Goal: Contribute content: Add original content to the website for others to see

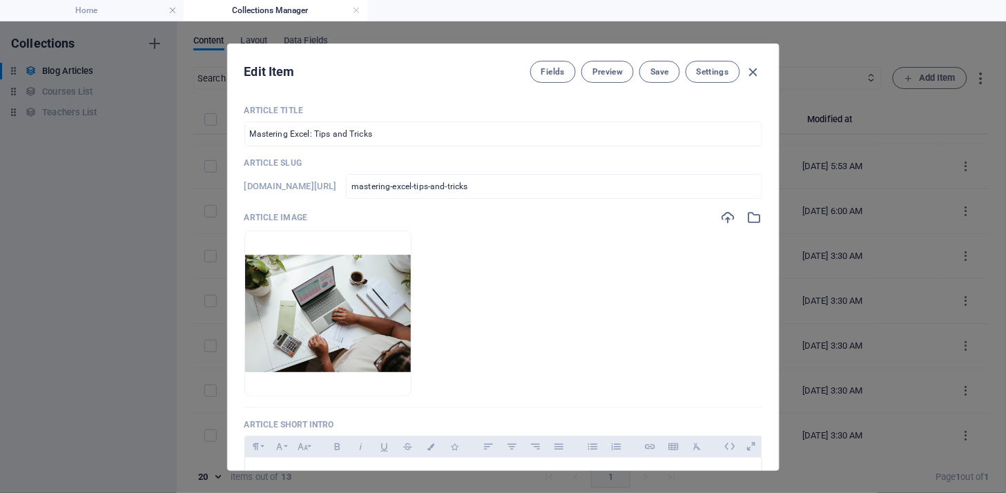
scroll to position [329, 0]
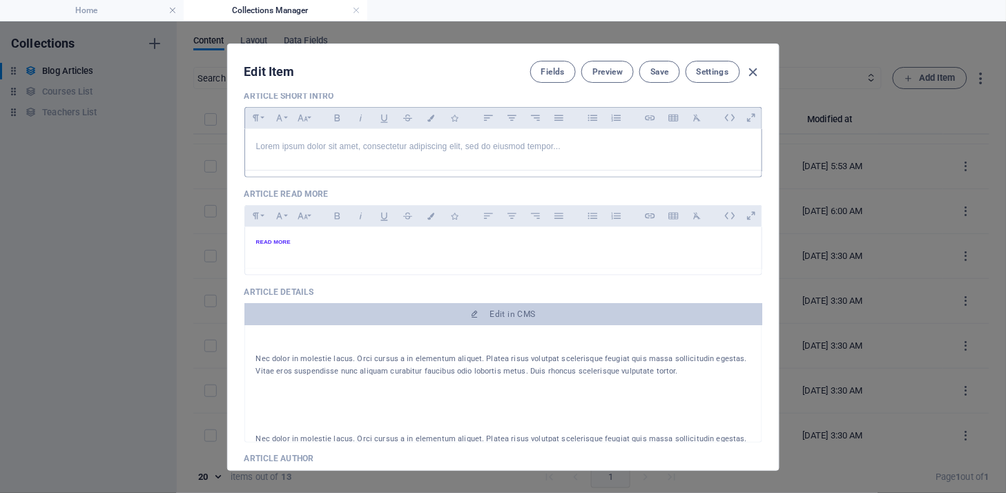
click at [569, 150] on p "Lorem ipsum dolor sit amet, consectetur adipiscing elit, sed do eiusmod tempor.…" at bounding box center [503, 146] width 494 height 13
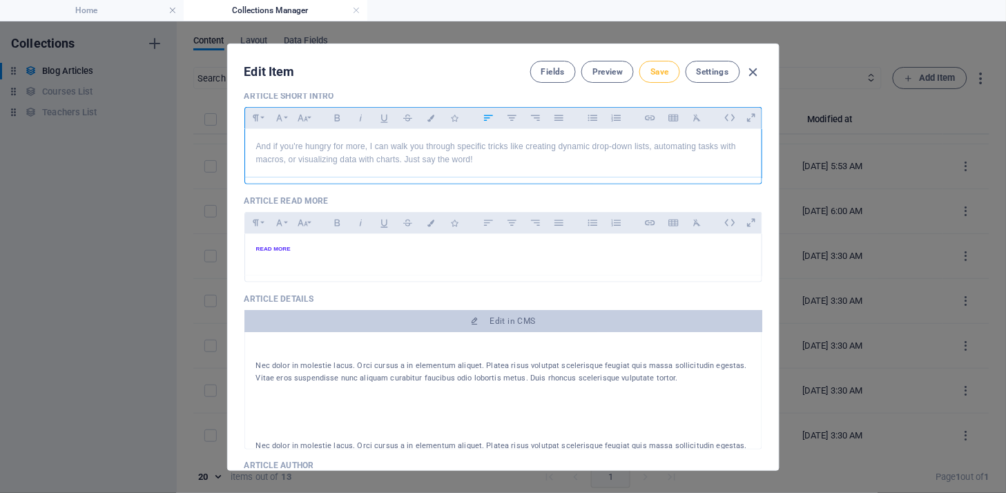
click at [0, 0] on button "Save" at bounding box center [0, 0] width 0 height 0
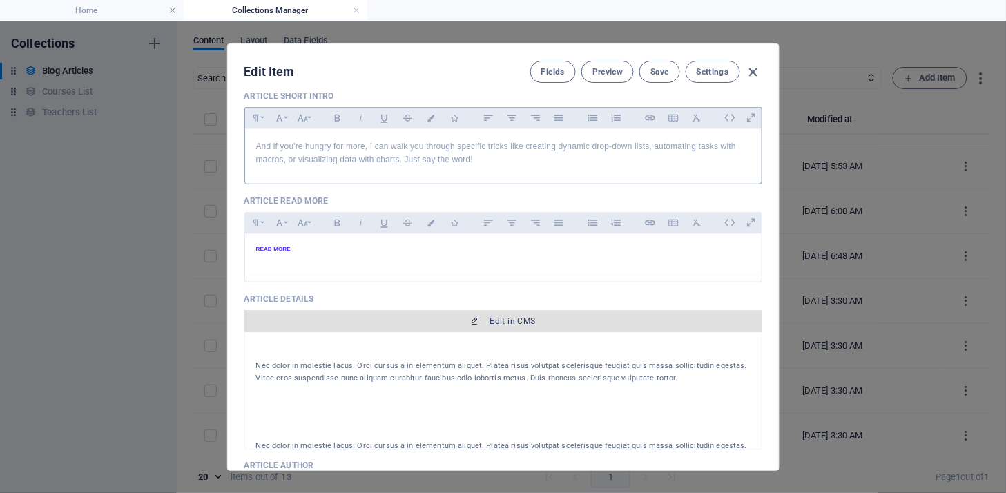
click at [516, 318] on span "Edit in CMS" at bounding box center [513, 321] width 46 height 11
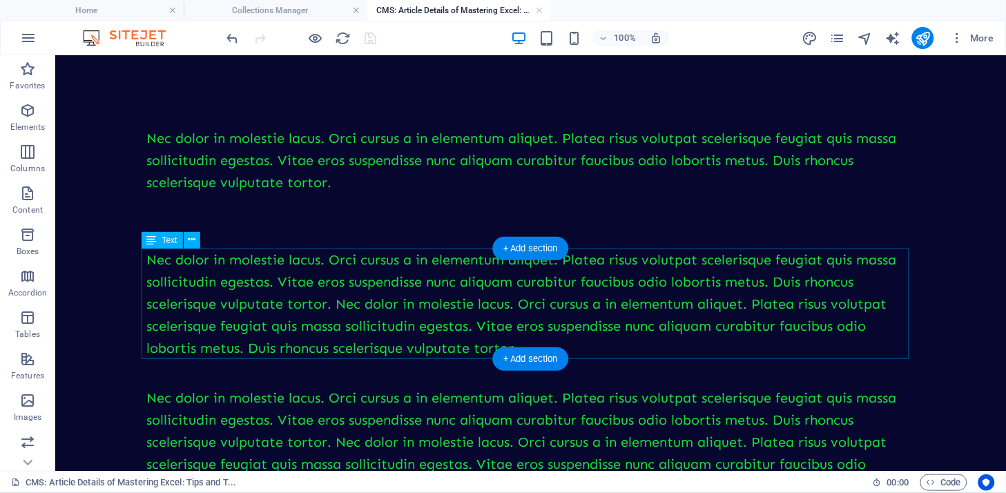
scroll to position [0, 0]
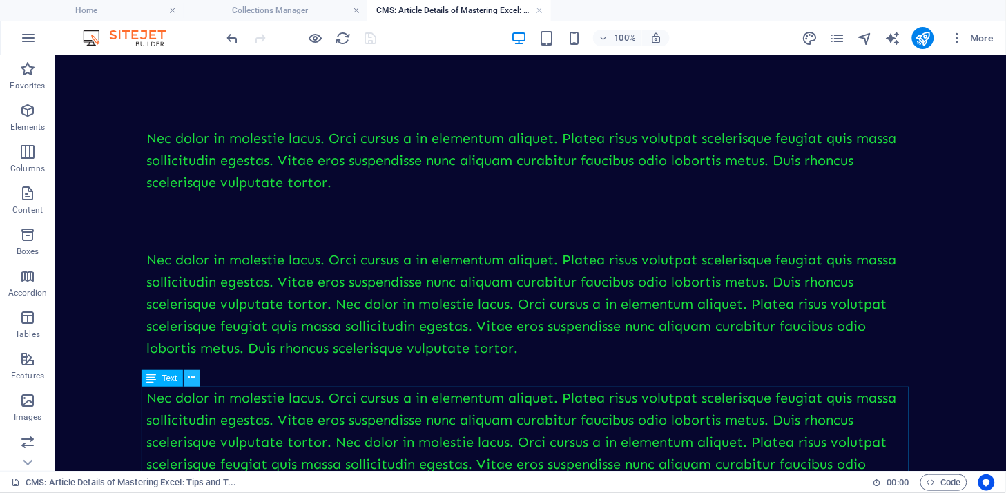
click at [196, 378] on button at bounding box center [192, 378] width 17 height 17
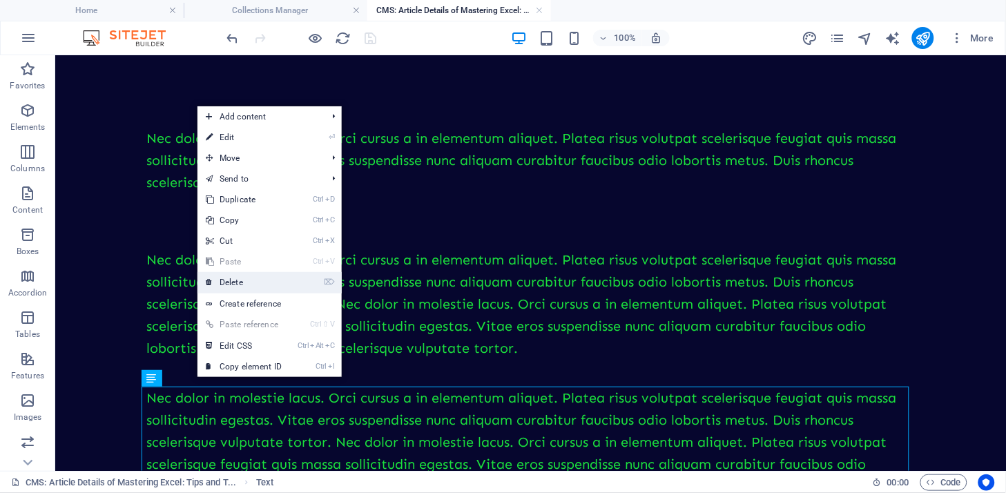
click at [226, 277] on link "⌦ Delete" at bounding box center [243, 282] width 93 height 21
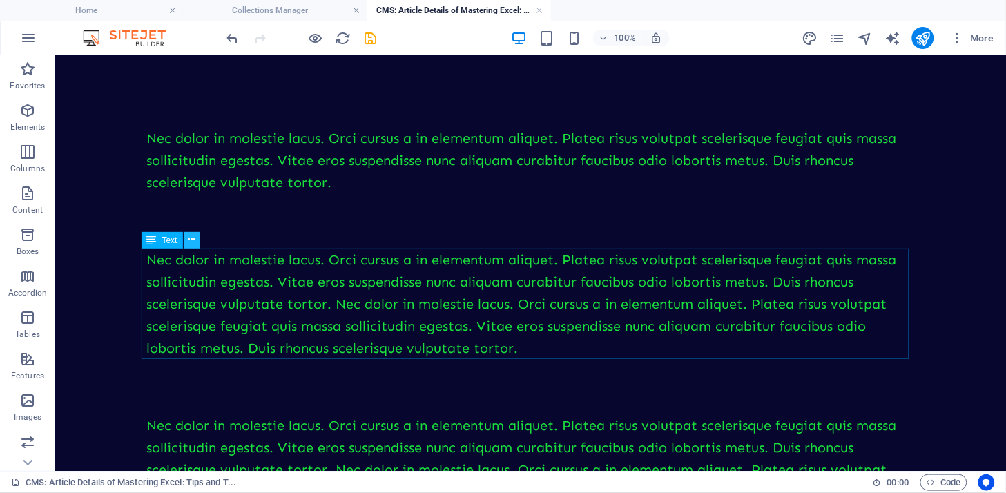
click at [195, 240] on icon at bounding box center [192, 240] width 8 height 14
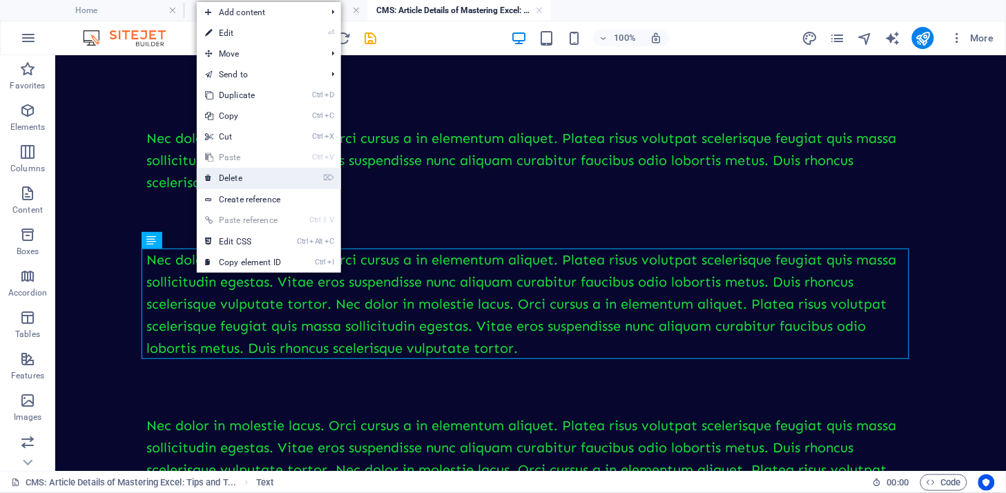
click at [260, 175] on link "⌦ Delete" at bounding box center [243, 178] width 93 height 21
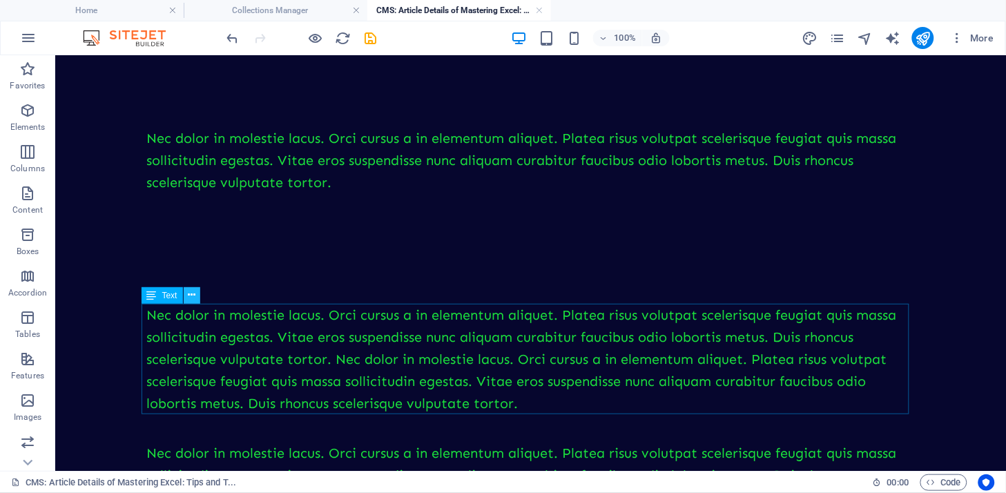
click at [197, 291] on button at bounding box center [192, 295] width 17 height 17
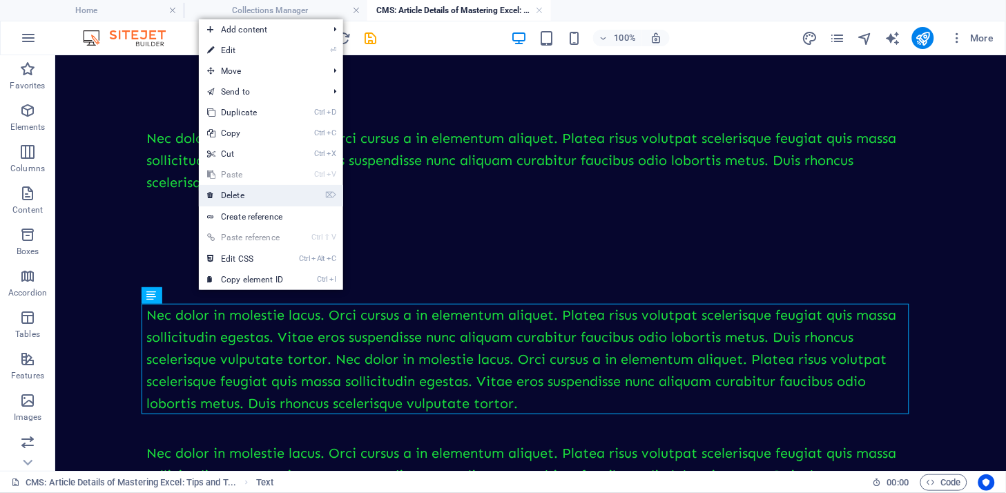
click at [243, 193] on link "⌦ Delete" at bounding box center [245, 195] width 93 height 21
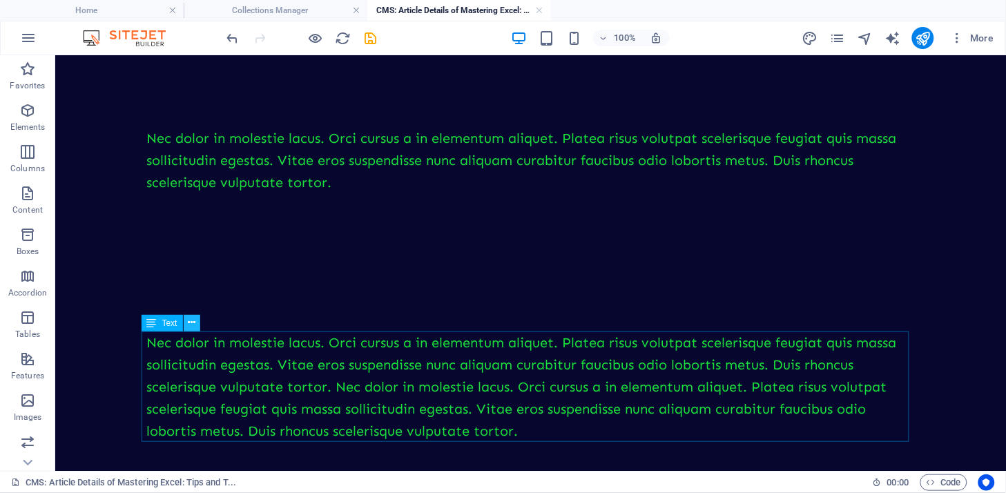
click at [193, 325] on icon at bounding box center [192, 323] width 8 height 14
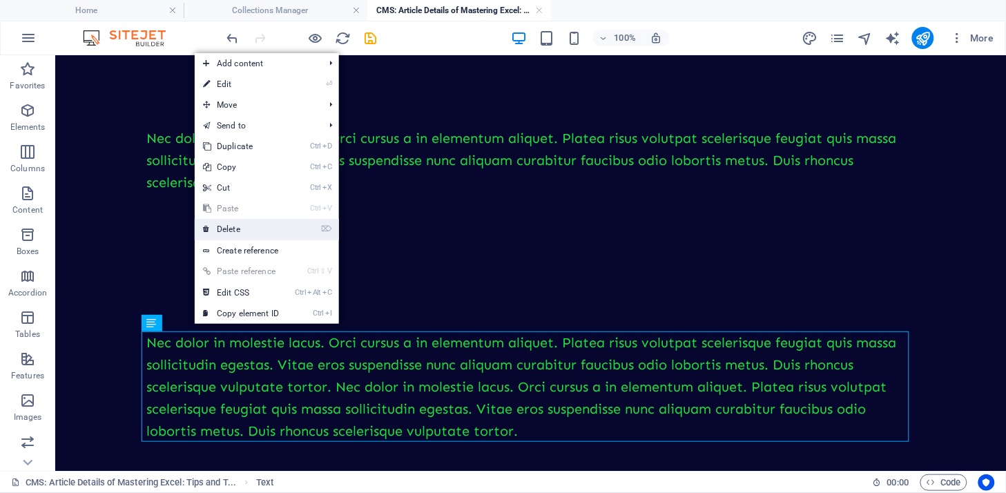
click at [235, 231] on link "⌦ Delete" at bounding box center [241, 229] width 93 height 21
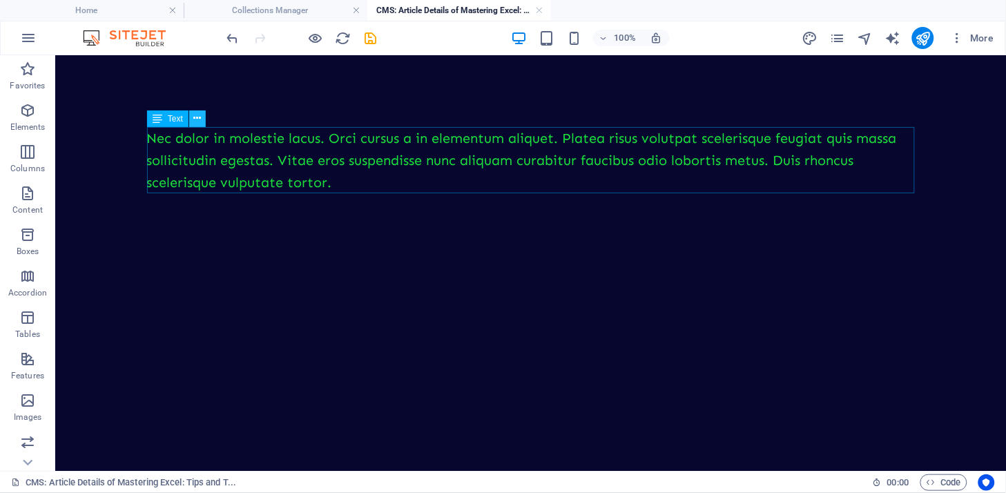
click at [200, 116] on icon at bounding box center [197, 118] width 8 height 14
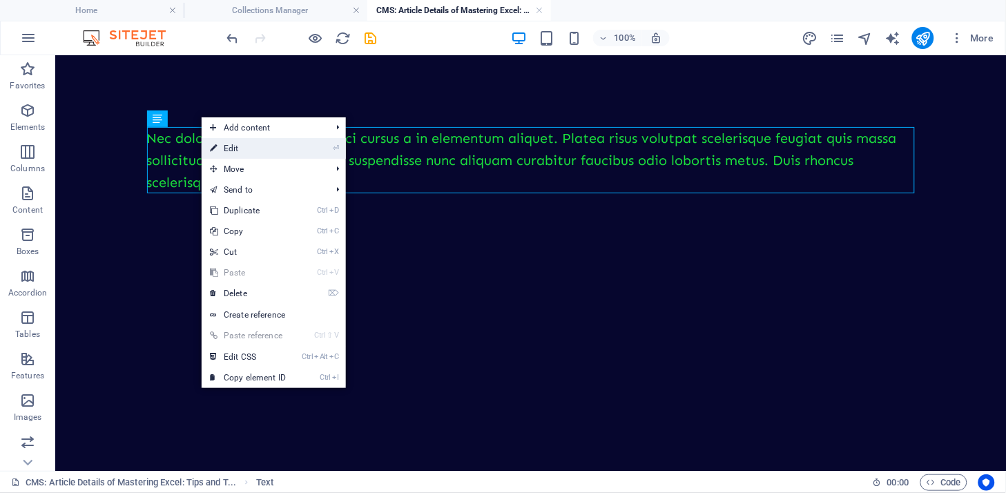
click at [238, 148] on link "⏎ Edit" at bounding box center [248, 148] width 93 height 21
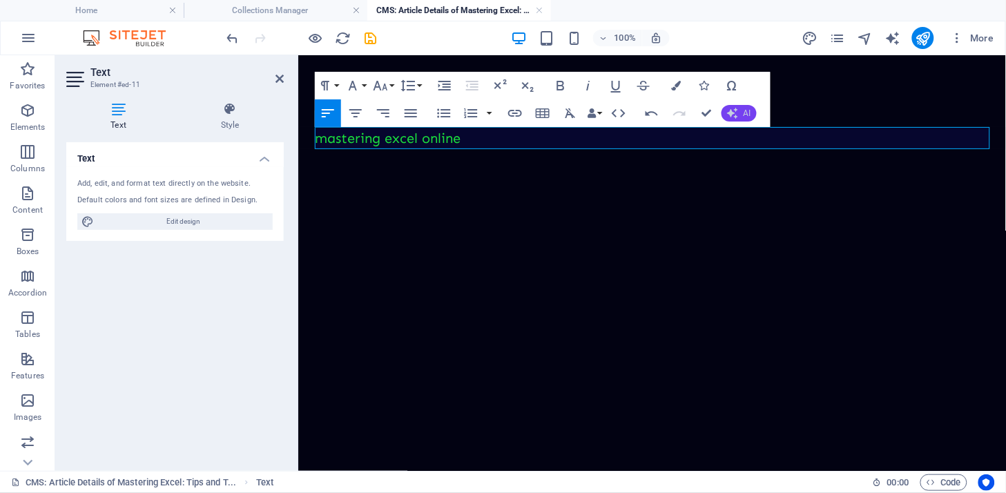
click at [737, 114] on icon "button" at bounding box center [732, 113] width 11 height 11
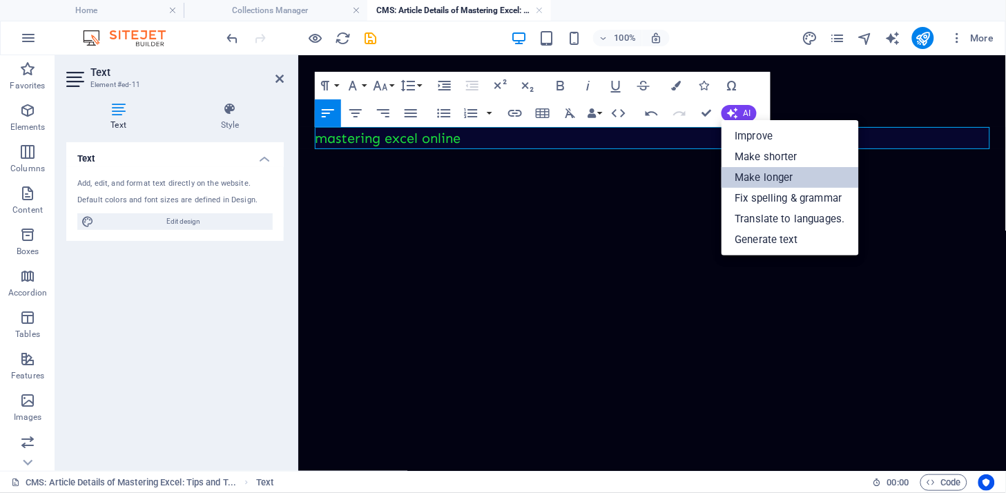
click at [754, 175] on link "Make longer" at bounding box center [789, 177] width 137 height 21
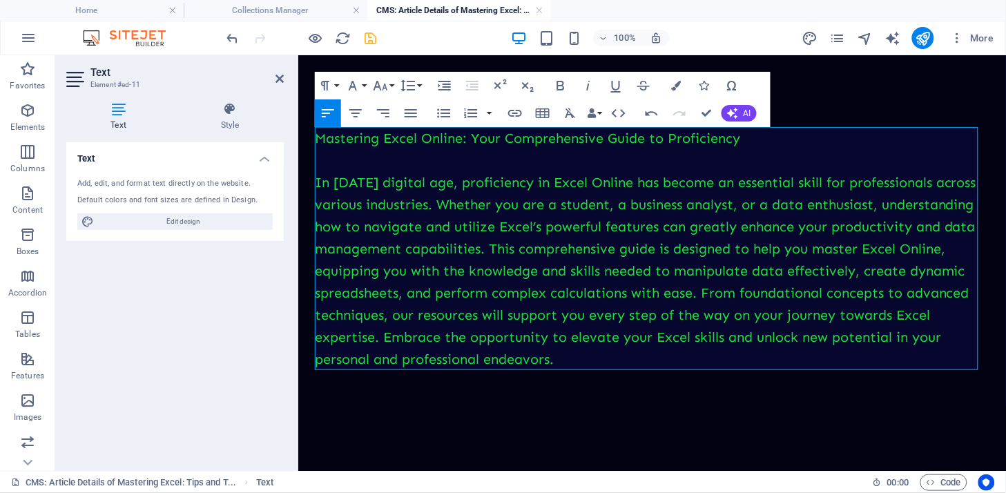
click at [371, 38] on icon "save" at bounding box center [371, 38] width 16 height 16
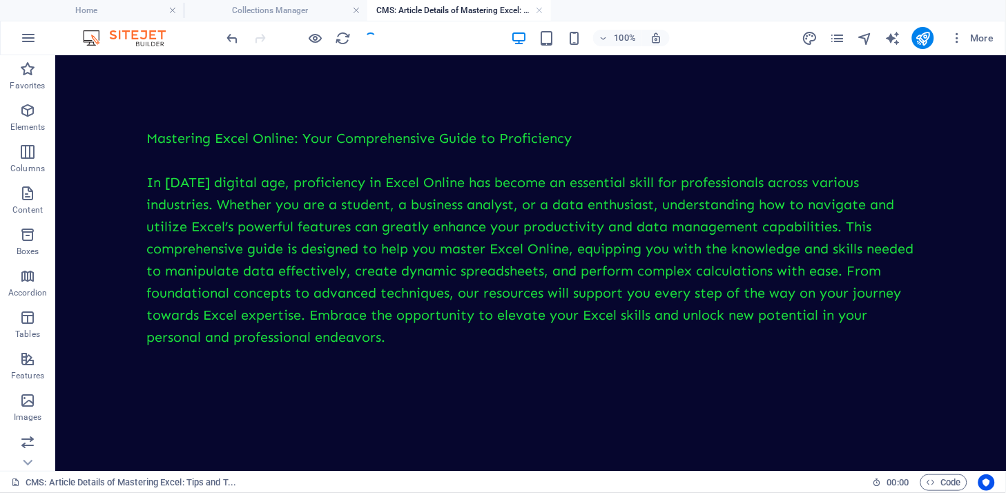
click at [307, 8] on h4 "Collections Manager" at bounding box center [276, 10] width 184 height 15
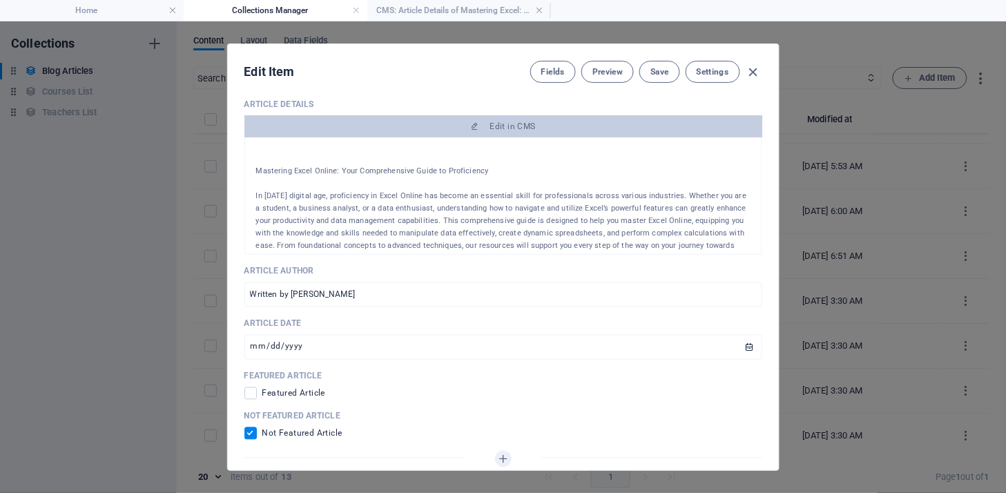
scroll to position [499, 0]
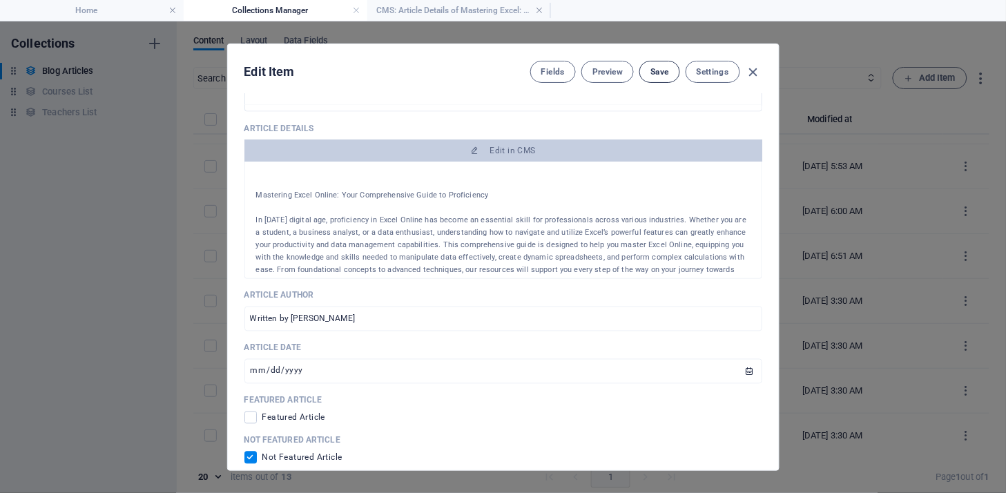
click at [0, 0] on span "Save" at bounding box center [0, 0] width 0 height 0
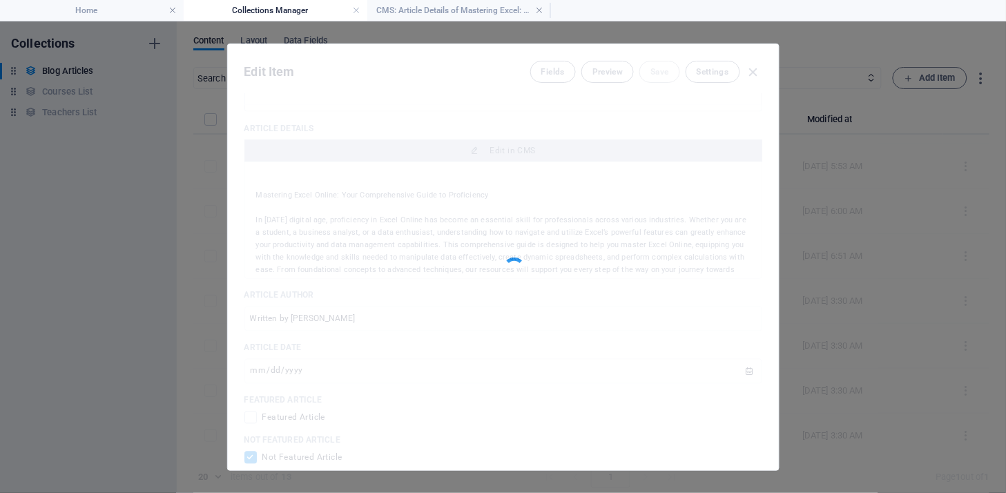
click at [404, 371] on div at bounding box center [503, 257] width 551 height 426
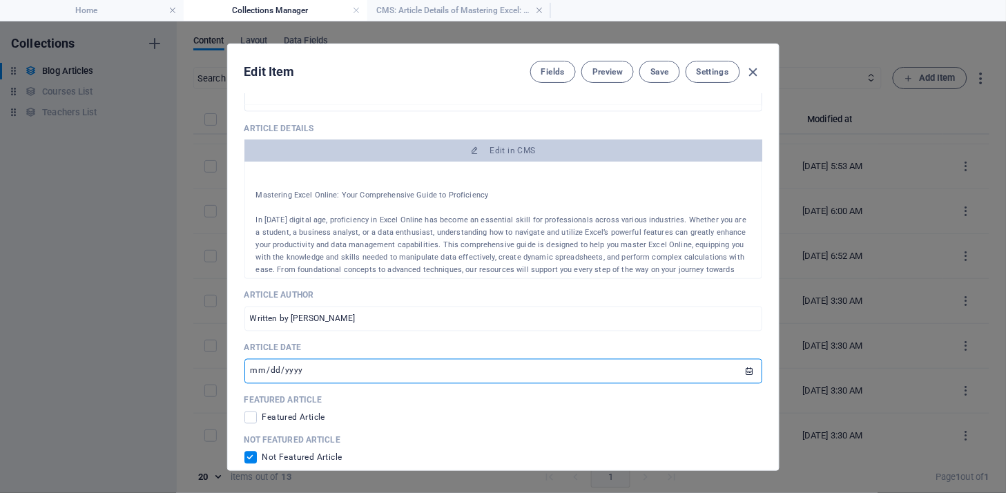
click at [414, 367] on input "[DATE]" at bounding box center [503, 371] width 518 height 25
click at [749, 375] on input "[DATE]" at bounding box center [503, 371] width 518 height 25
type input "[DATE]"
click at [397, 316] on input "Written by [PERSON_NAME]" at bounding box center [503, 319] width 518 height 25
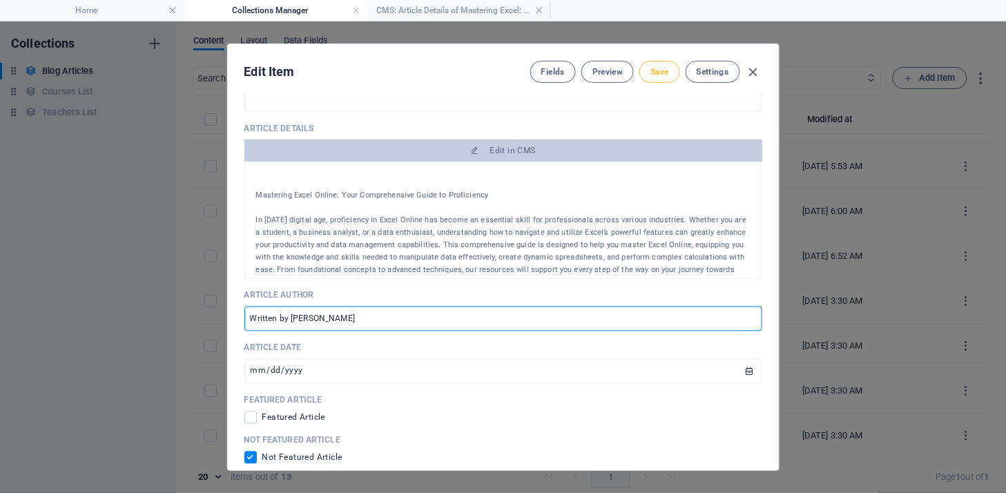
type input "Written by [PERSON_NAME]"
click at [0, 0] on span "Save" at bounding box center [0, 0] width 0 height 0
drag, startPoint x: 774, startPoint y: 259, endPoint x: 757, endPoint y: 327, distance: 69.8
click at [0, 0] on div "Article Title Mastering Excel: Tips and Tricks ​ Article Slug [DOMAIN_NAME][URL…" at bounding box center [0, 0] width 0 height 0
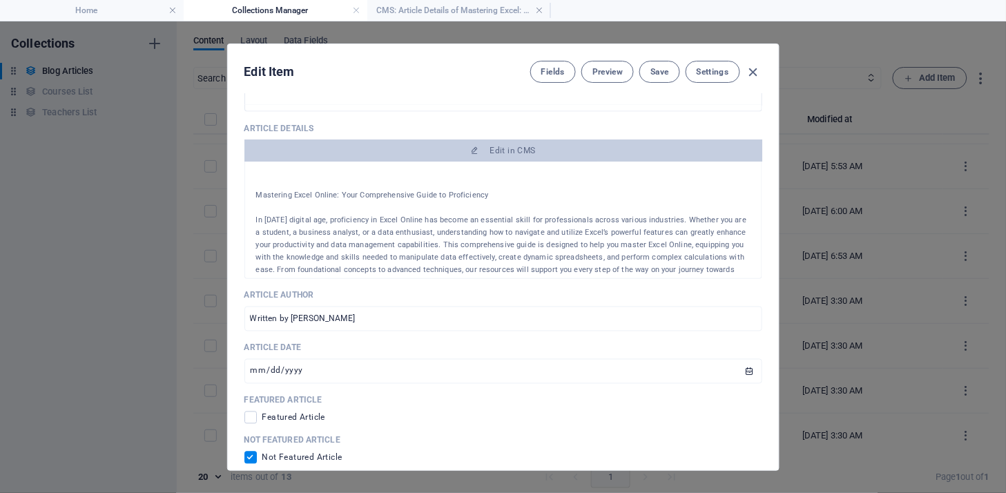
drag, startPoint x: 777, startPoint y: 278, endPoint x: 773, endPoint y: 324, distance: 46.4
click at [0, 0] on div "Article Title Mastering Excel: Tips and Tricks ​ Article Slug [DOMAIN_NAME][URL…" at bounding box center [0, 0] width 0 height 0
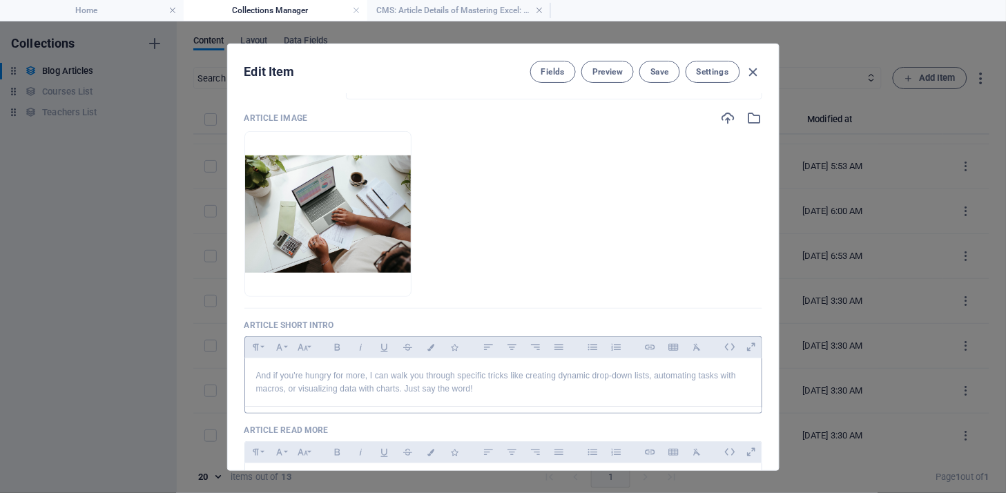
scroll to position [0, 0]
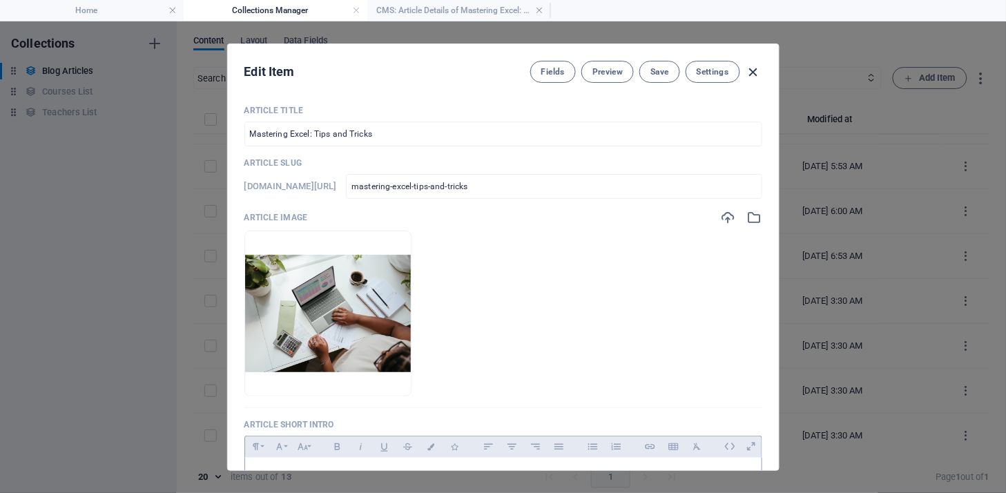
click at [0, 0] on icon "button" at bounding box center [0, 0] width 0 height 0
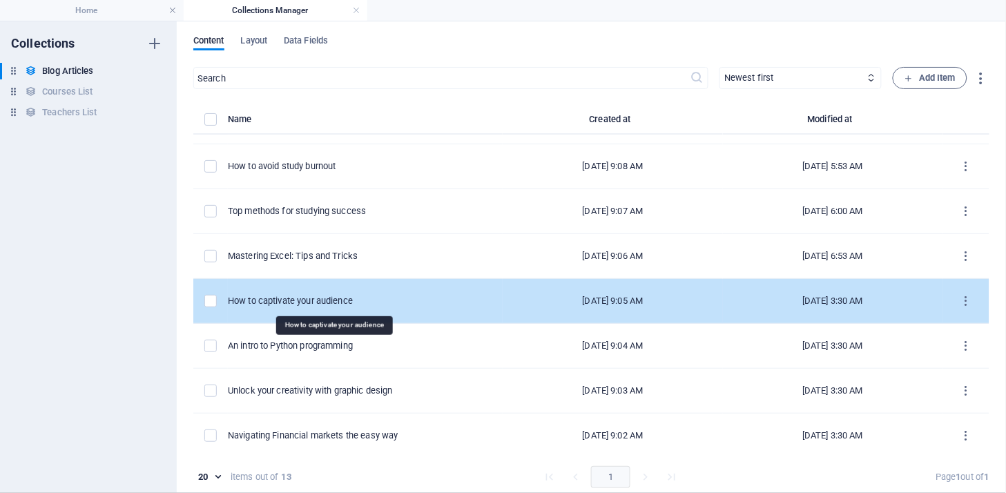
click at [313, 302] on div "How to captivate your audience" at bounding box center [360, 301] width 264 height 12
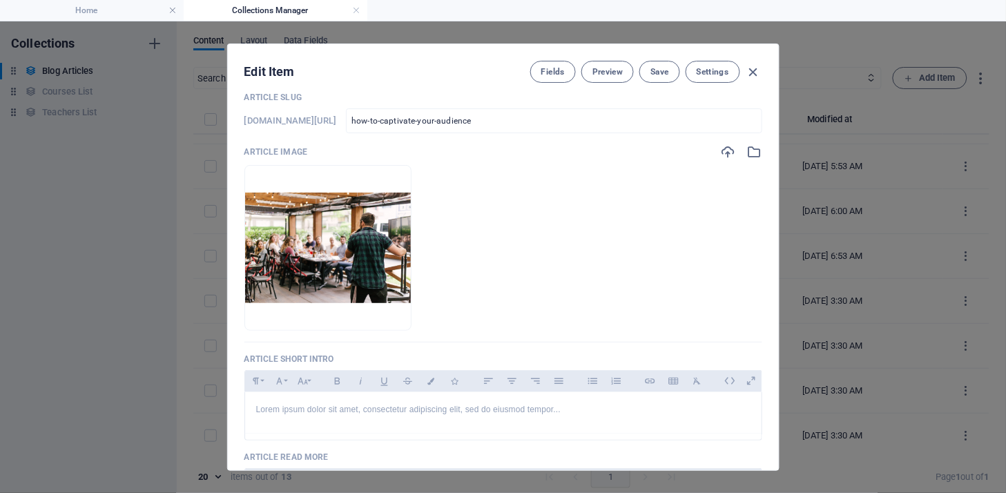
scroll to position [17, 0]
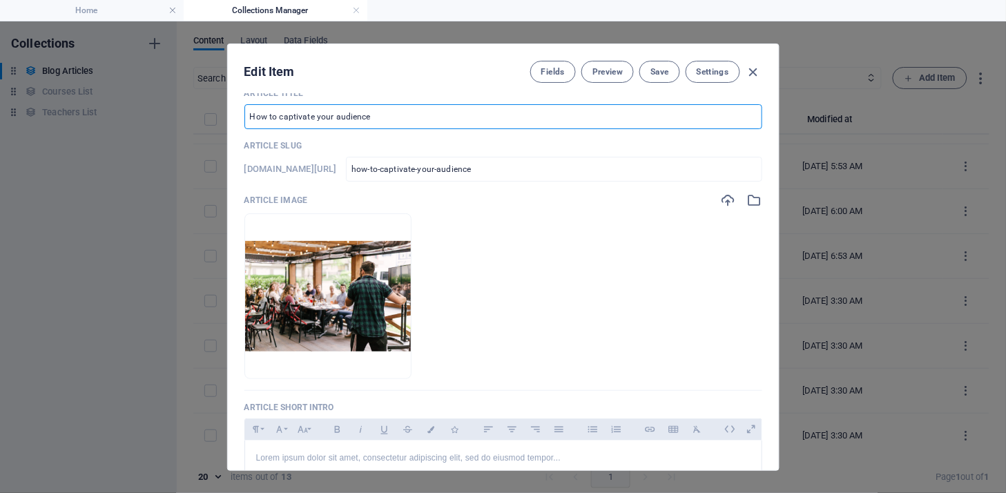
drag, startPoint x: 374, startPoint y: 119, endPoint x: 184, endPoint y: 113, distance: 190.0
click at [142, 113] on div "Edit Item Fields Preview Save Settings Article Title How to captivate your audi…" at bounding box center [503, 257] width 1006 height 472
